Goal: Transaction & Acquisition: Book appointment/travel/reservation

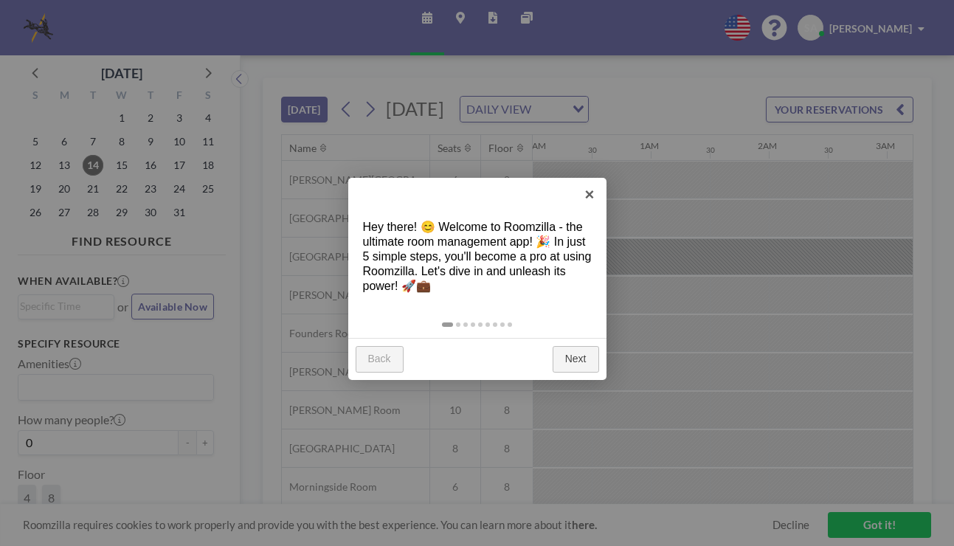
scroll to position [0, 1476]
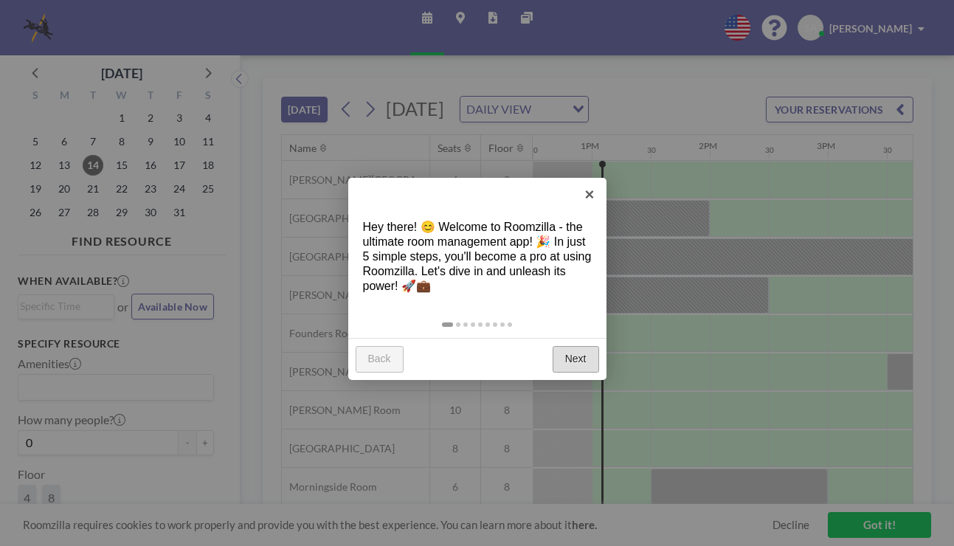
click at [575, 358] on link "Next" at bounding box center [576, 359] width 47 height 27
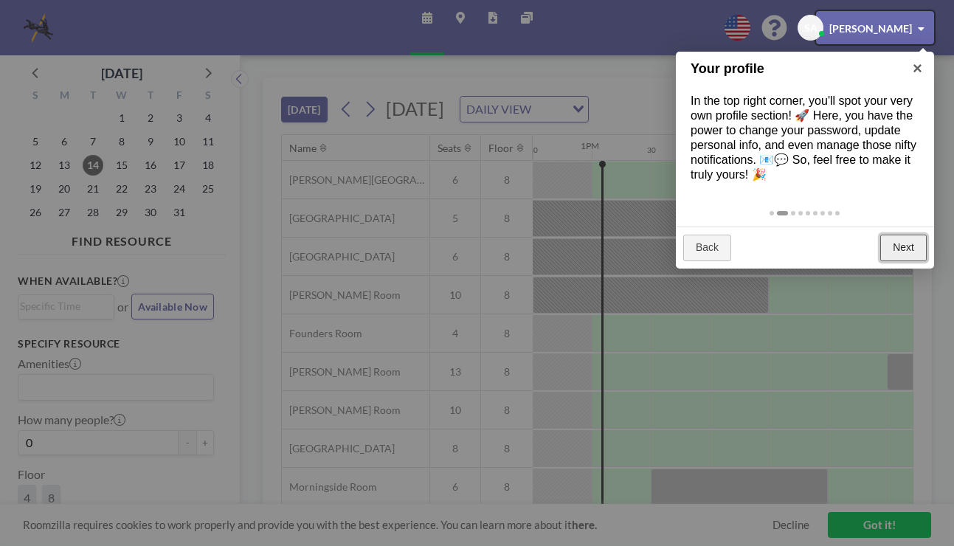
click at [918, 245] on link "Next" at bounding box center [904, 248] width 47 height 27
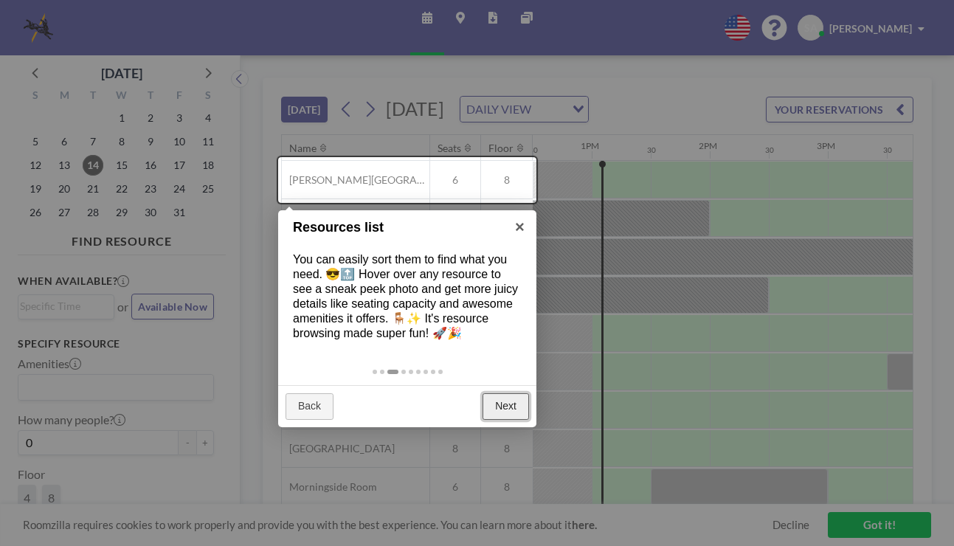
click at [498, 402] on link "Next" at bounding box center [506, 406] width 47 height 27
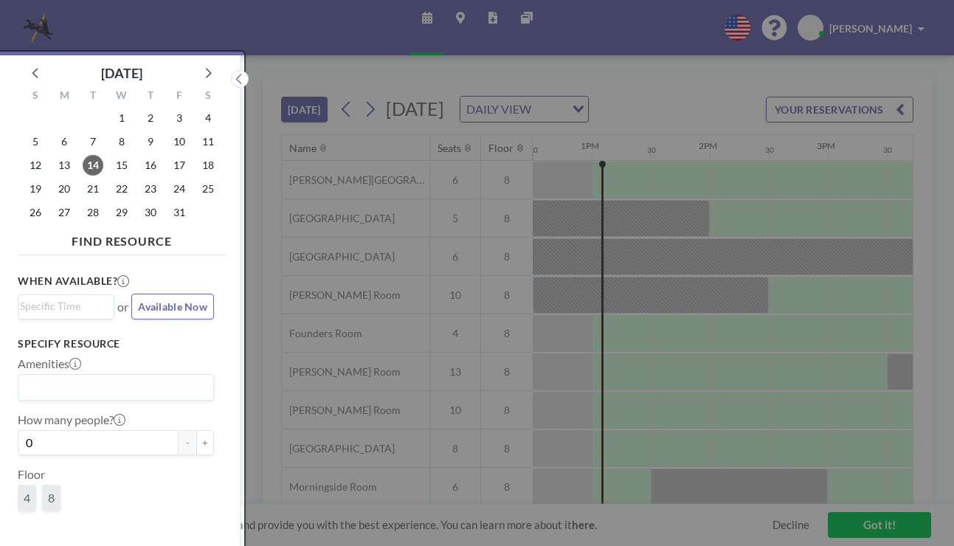
scroll to position [4, 0]
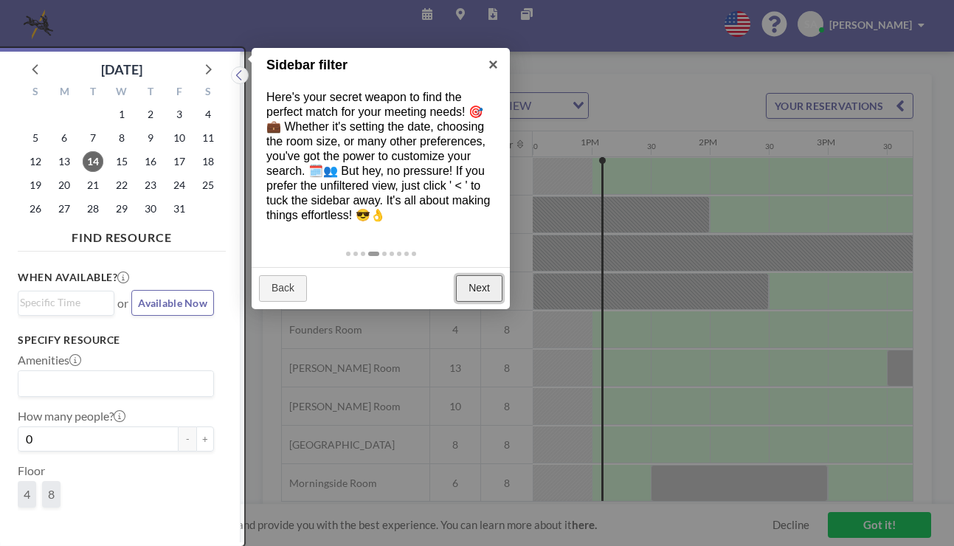
click at [464, 286] on link "Next" at bounding box center [479, 288] width 47 height 27
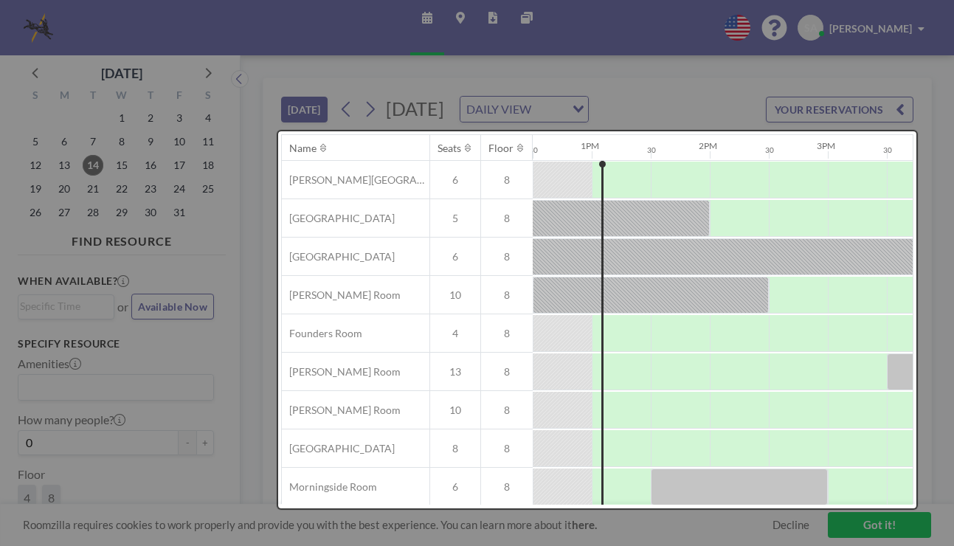
scroll to position [0, 0]
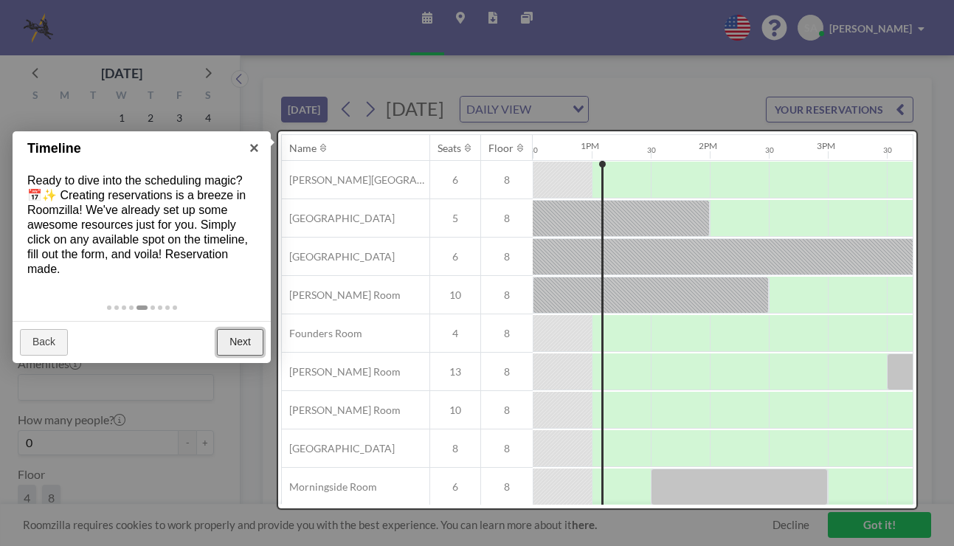
click at [239, 337] on link "Next" at bounding box center [240, 342] width 47 height 27
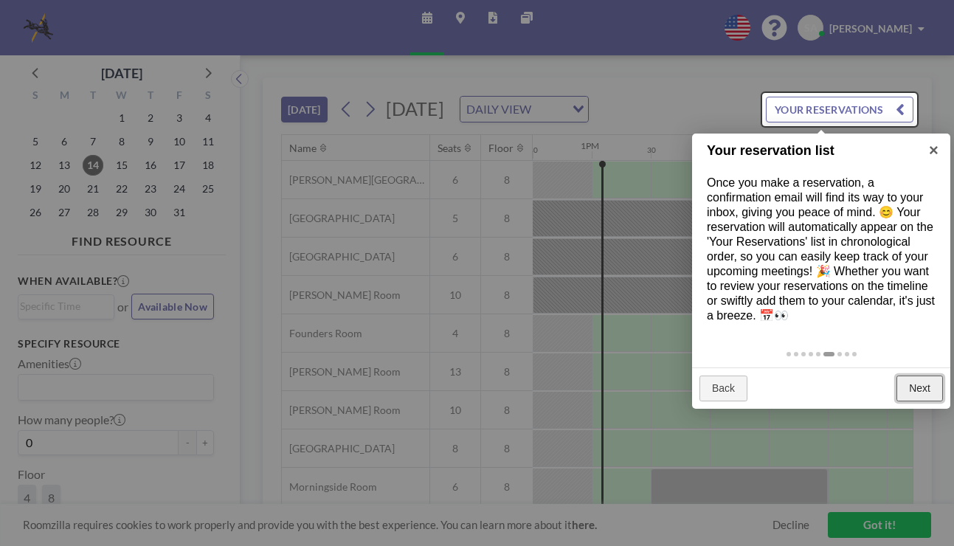
click at [922, 393] on link "Next" at bounding box center [920, 389] width 47 height 27
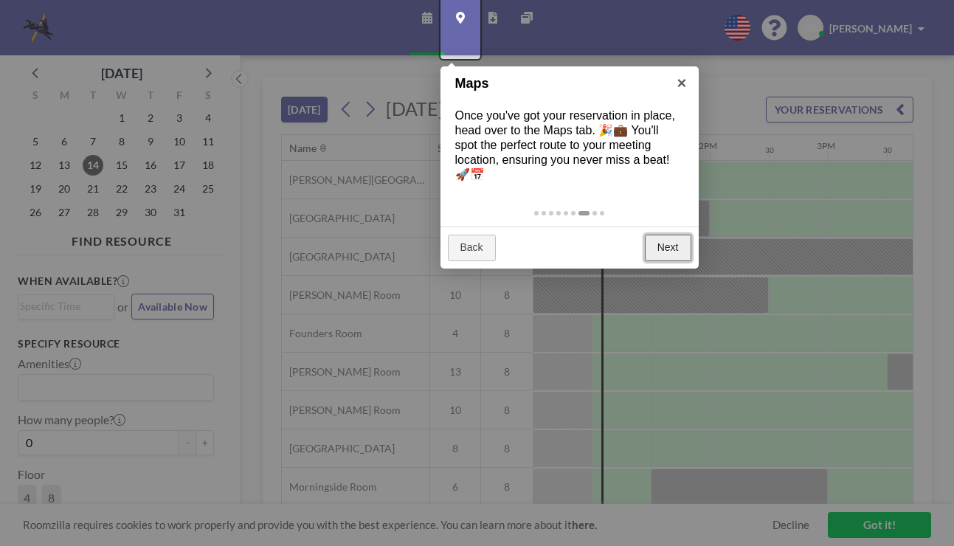
click at [664, 244] on link "Next" at bounding box center [668, 248] width 47 height 27
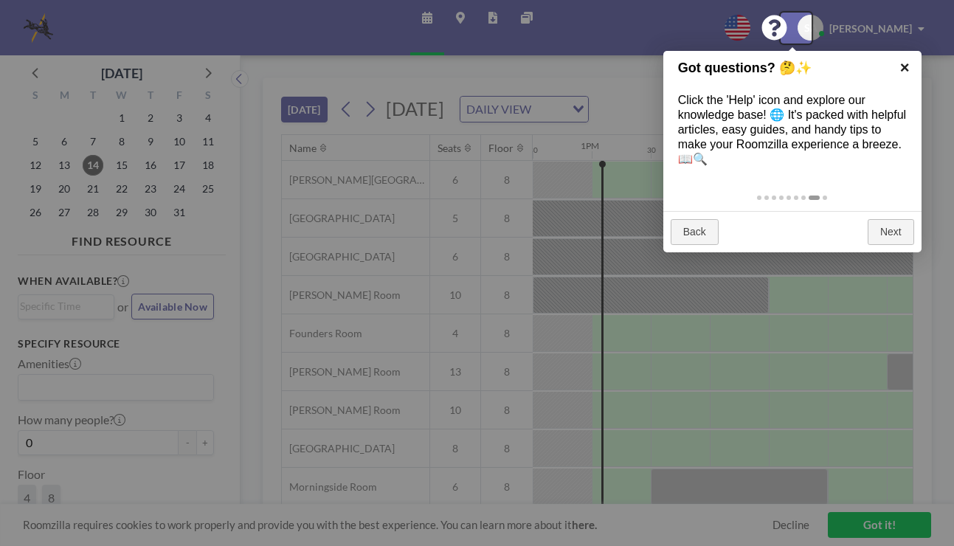
click at [904, 67] on link "×" at bounding box center [905, 67] width 33 height 33
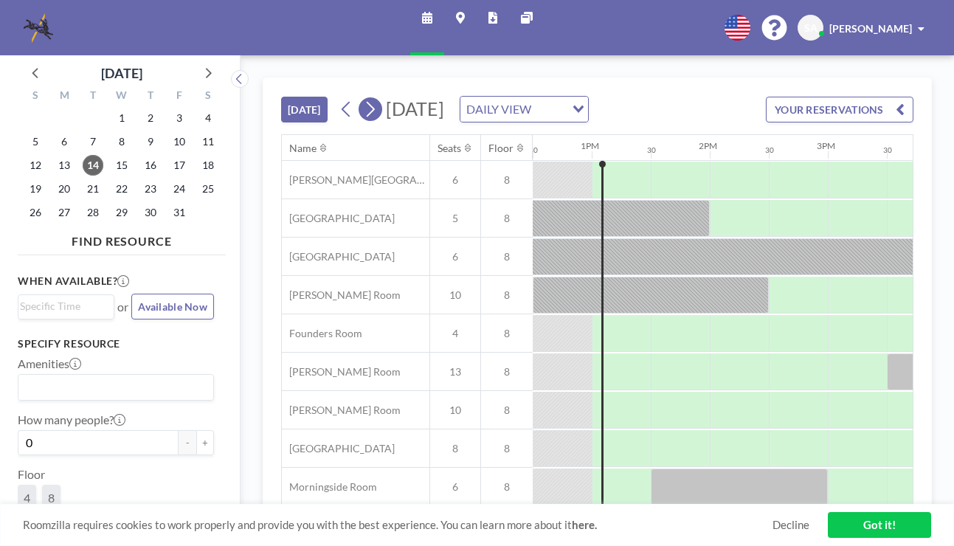
click at [375, 111] on icon at bounding box center [371, 110] width 8 height 16
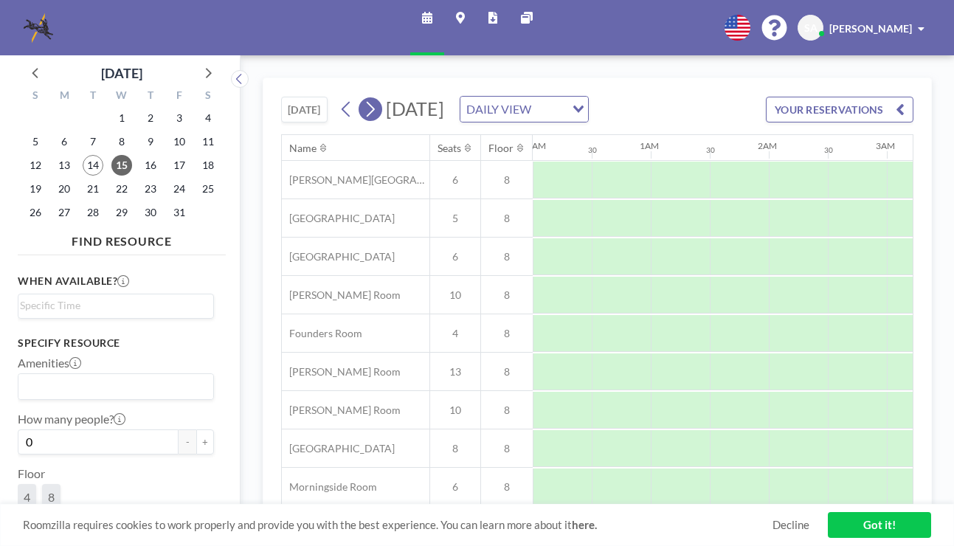
scroll to position [0, 886]
click at [374, 117] on icon at bounding box center [371, 110] width 8 height 16
click at [370, 114] on icon at bounding box center [370, 109] width 14 height 22
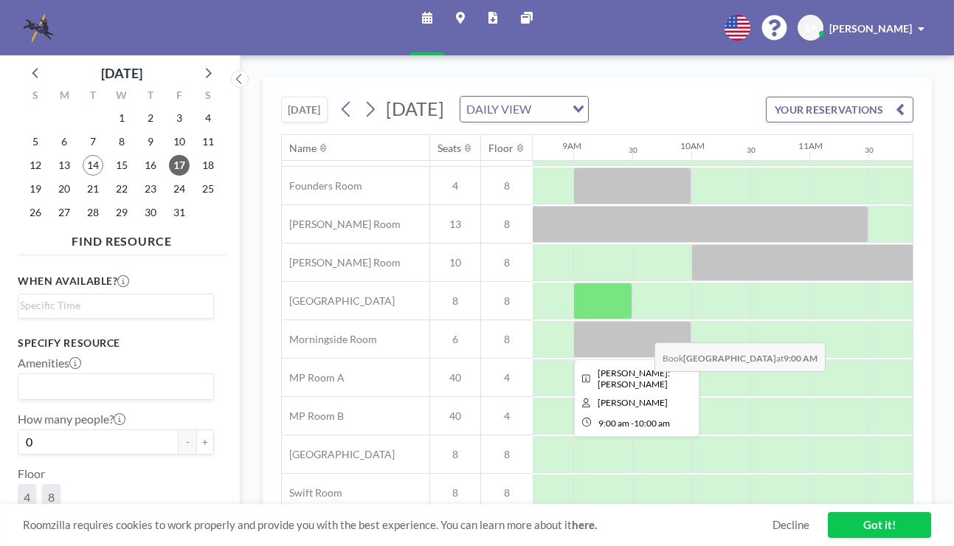
scroll to position [0, 1022]
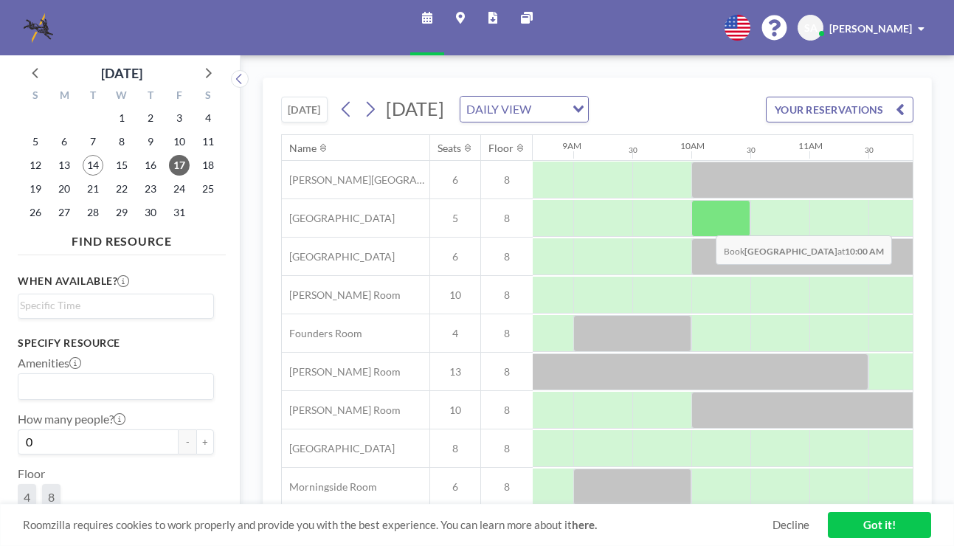
click at [704, 224] on div at bounding box center [721, 218] width 59 height 37
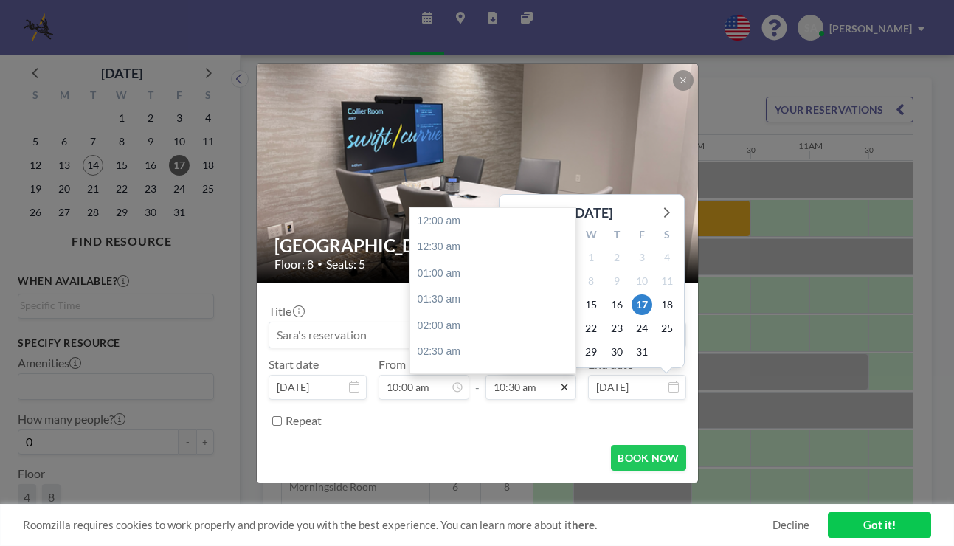
scroll to position [551, 0]
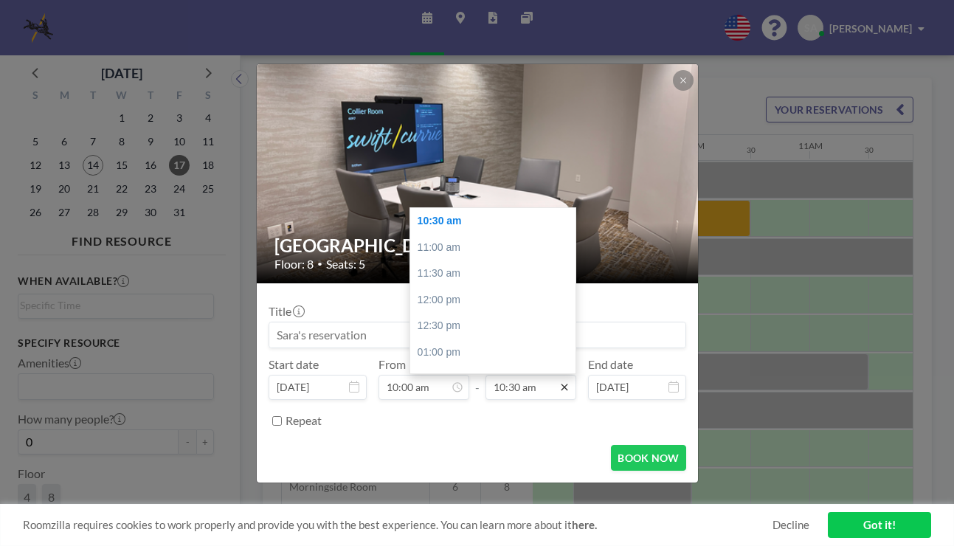
click at [563, 390] on icon at bounding box center [565, 388] width 12 height 12
click at [542, 388] on input "10:30 am" at bounding box center [531, 387] width 91 height 25
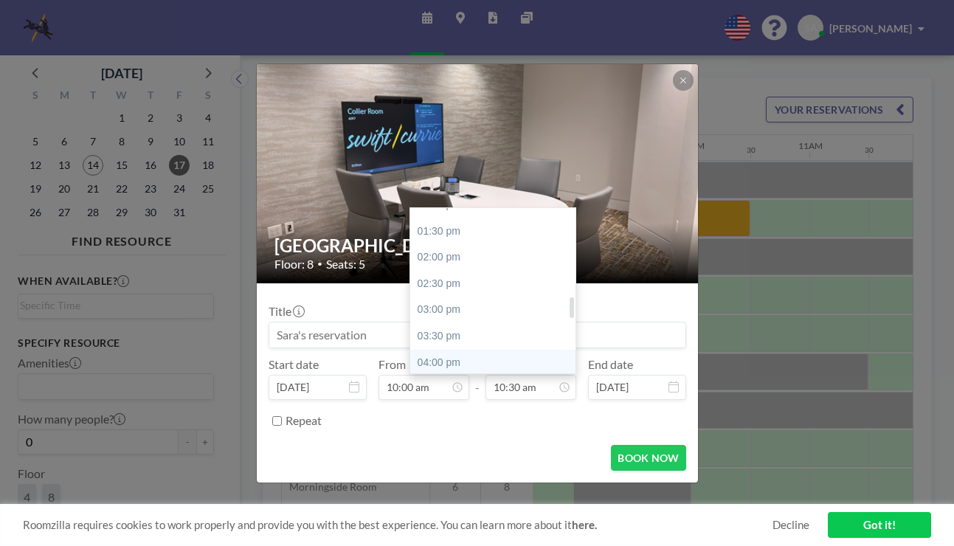
scroll to position [773, 0]
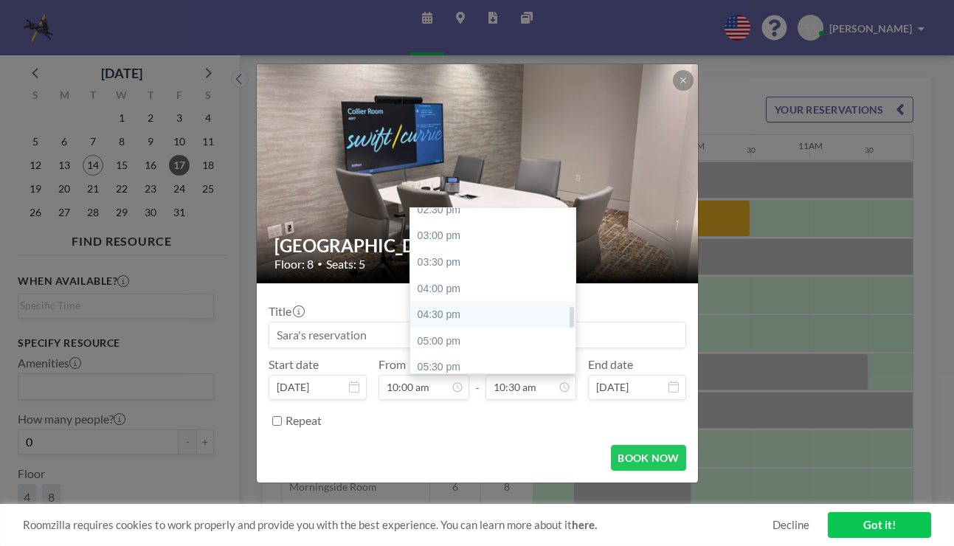
click at [463, 322] on div "04:30 pm" at bounding box center [496, 315] width 173 height 27
type input "04:30 pm"
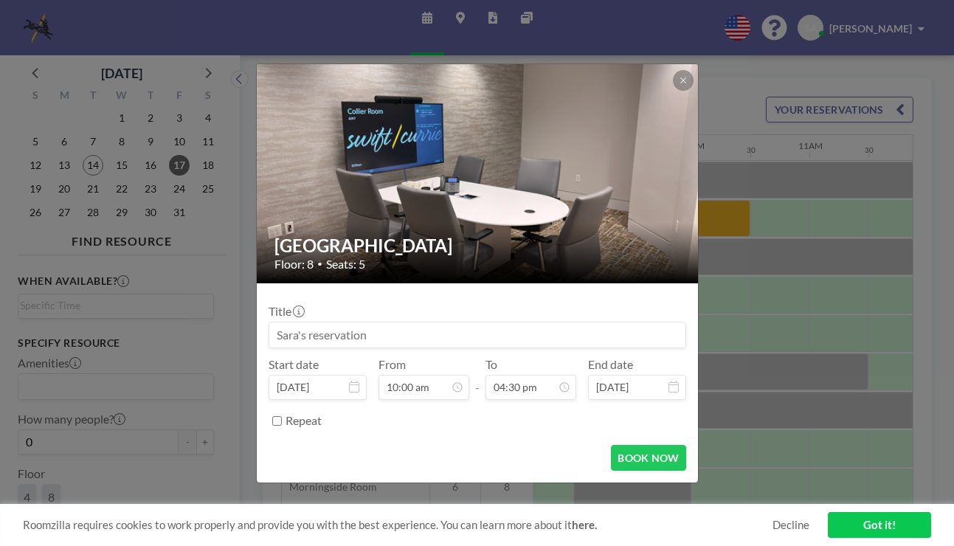
scroll to position [867, 0]
click at [404, 349] on div "Title Start date [DATE] From 10:00 am - To 04:30 pm End date [DATE] Repeat" at bounding box center [478, 364] width 418 height 138
drag, startPoint x: 374, startPoint y: 336, endPoint x: 267, endPoint y: 323, distance: 107.0
click at [267, 323] on form "Title Start date [DATE] From 10:00 am - To 04:30 pm End date [DATE] Repeat BOOK…" at bounding box center [477, 382] width 441 height 199
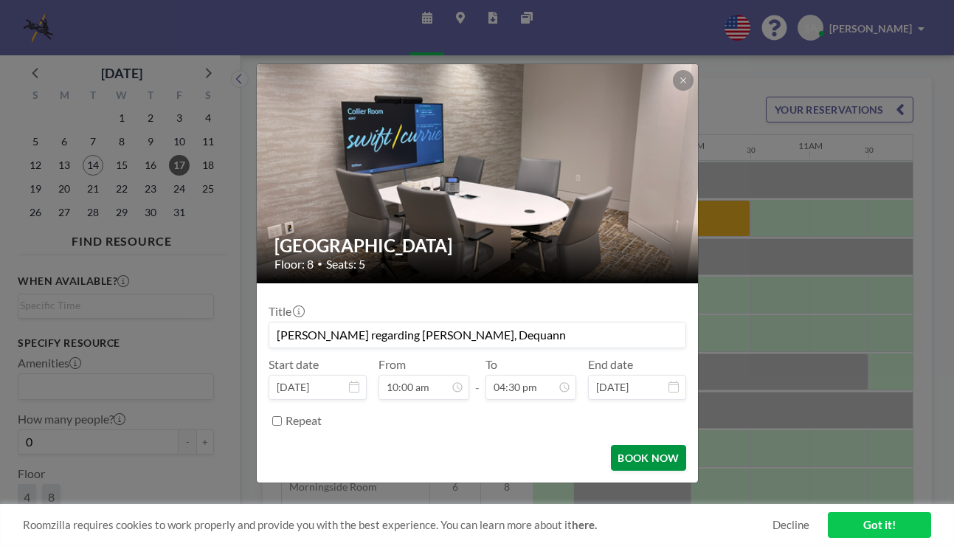
type input "[PERSON_NAME] regarding [PERSON_NAME], Dequann"
click at [658, 462] on button "BOOK NOW" at bounding box center [648, 458] width 75 height 26
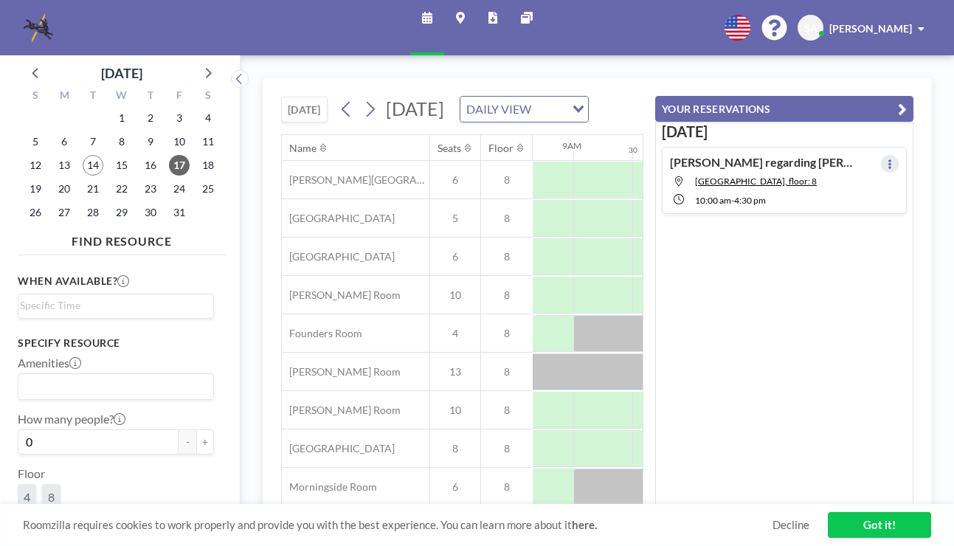
click at [887, 159] on icon at bounding box center [890, 164] width 6 height 10
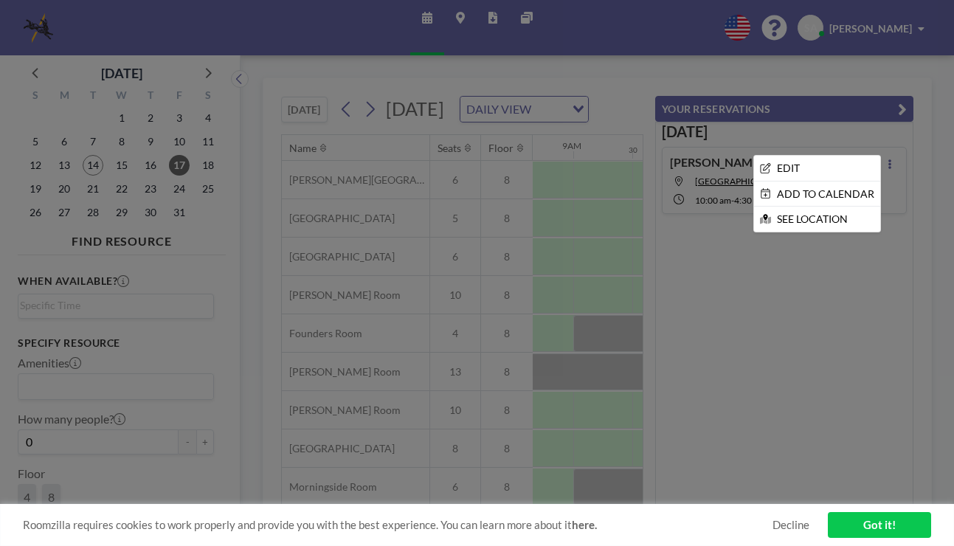
drag, startPoint x: 799, startPoint y: 268, endPoint x: 811, endPoint y: 253, distance: 18.9
click at [799, 268] on div at bounding box center [477, 273] width 954 height 546
